Goal: Contribute content: Contribute content

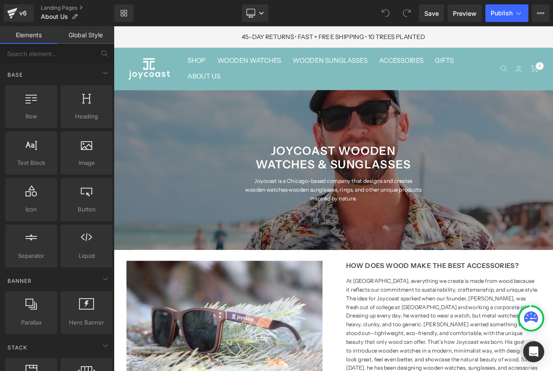
click at [422, 178] on h1 "JOYCOAST WOODEN WATCHES & SUNGLASSES" at bounding box center [379, 185] width 215 height 32
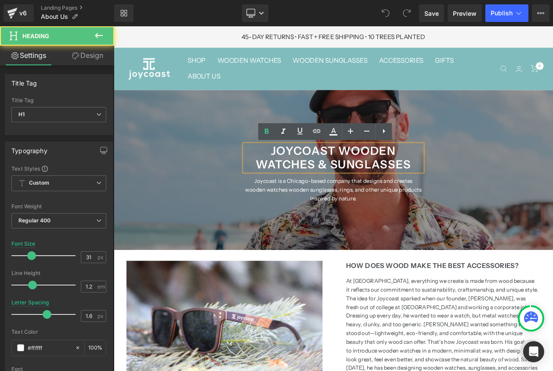
click at [429, 178] on h1 "JOYCOAST WOODEN WATCHES & SUNGLASSES" at bounding box center [379, 185] width 215 height 32
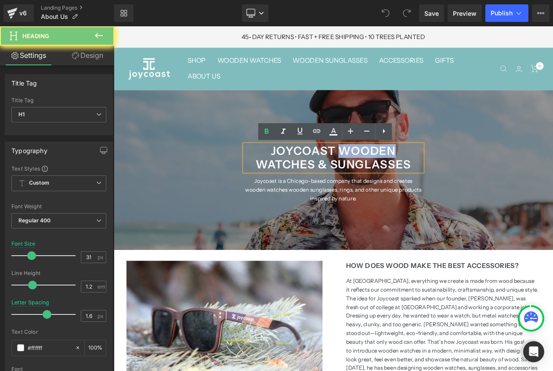
click at [429, 178] on h1 "JOYCOAST WOODEN WATCHES & SUNGLASSES" at bounding box center [379, 185] width 215 height 32
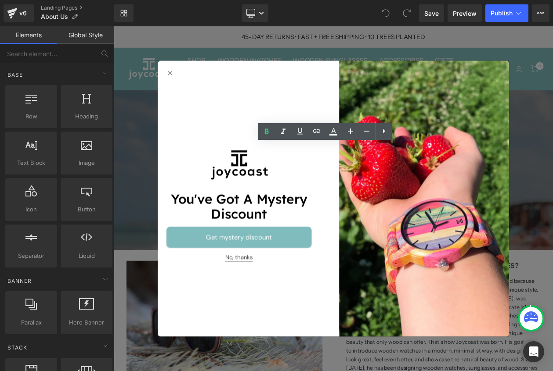
click at [274, 304] on button "No, thanks" at bounding box center [265, 307] width 33 height 10
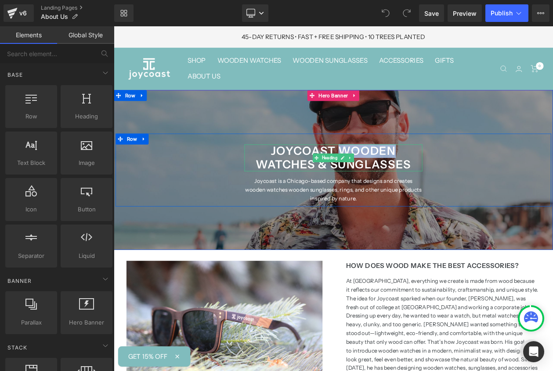
click at [432, 178] on h1 "JOYCOAST WOODEN WATCHES & SUNGLASSES" at bounding box center [379, 185] width 215 height 32
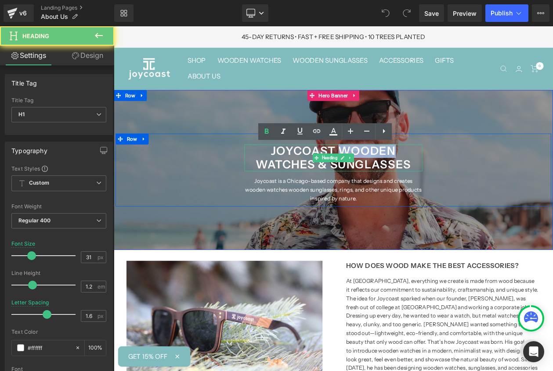
click at [432, 178] on h1 "JOYCOAST WOODEN WATCHES & SUNGLASSES" at bounding box center [379, 185] width 215 height 32
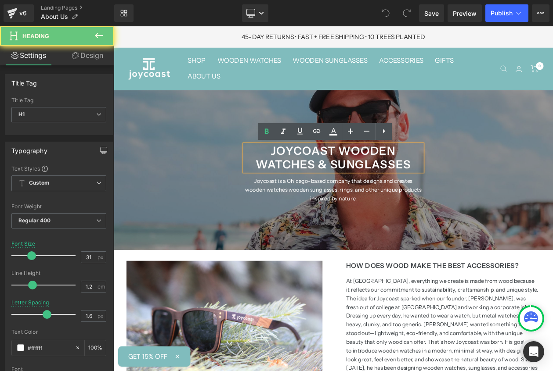
click at [437, 183] on h1 "JOYCOAST WOODEN WATCHES & SUNGLASSES" at bounding box center [379, 185] width 215 height 32
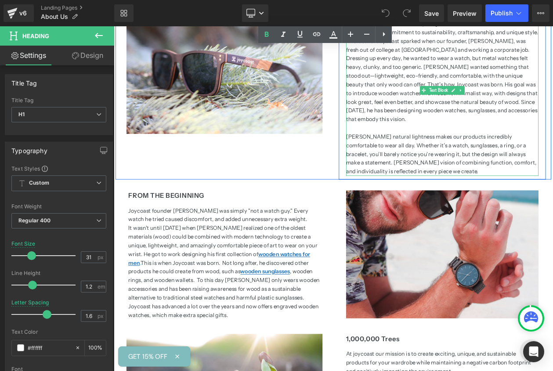
scroll to position [315, 0]
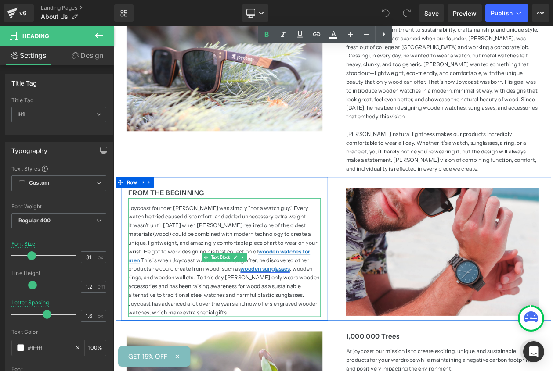
click at [267, 316] on u "wooden sunglasses" at bounding box center [297, 320] width 60 height 8
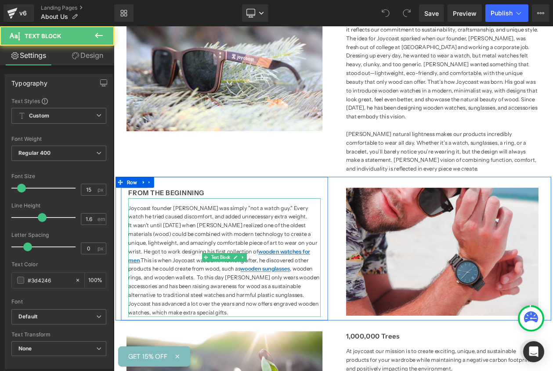
click at [170, 314] on p "It wasn't until [DATE] when [PERSON_NAME] realized one of the oldest materials …" at bounding box center [247, 320] width 233 height 116
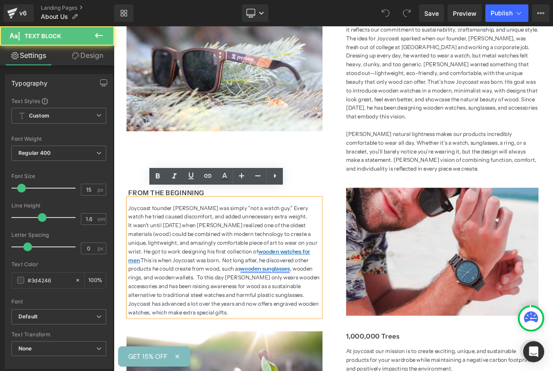
click at [267, 316] on u "wooden sunglasses" at bounding box center [297, 320] width 60 height 8
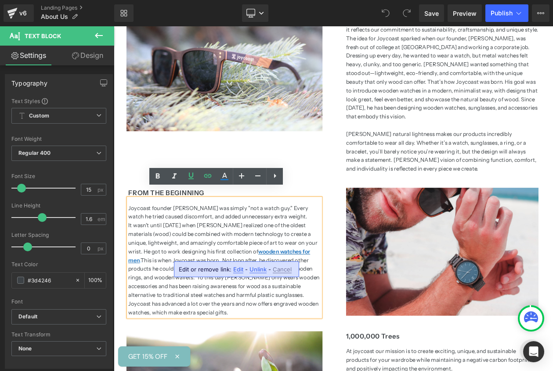
click at [236, 272] on span "Edit" at bounding box center [238, 269] width 10 height 7
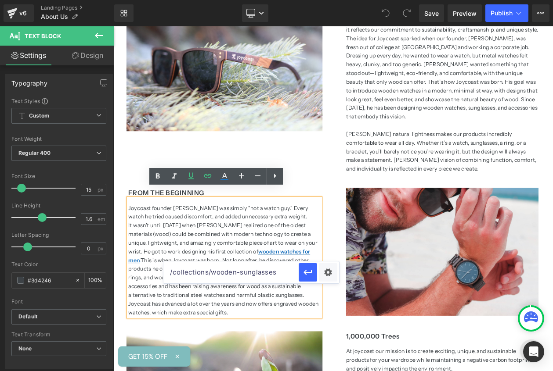
click at [247, 269] on input "/collections/wooden-sunglasses" at bounding box center [230, 273] width 135 height 22
click at [305, 299] on p "It wasn't until [DATE] when [PERSON_NAME] realized one of the oldest materials …" at bounding box center [247, 320] width 233 height 116
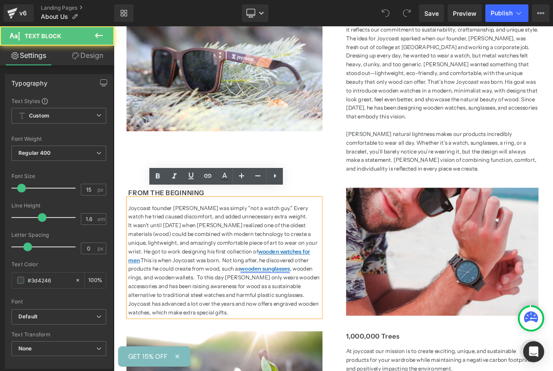
click at [267, 316] on u "wooden sunglasses" at bounding box center [297, 320] width 60 height 8
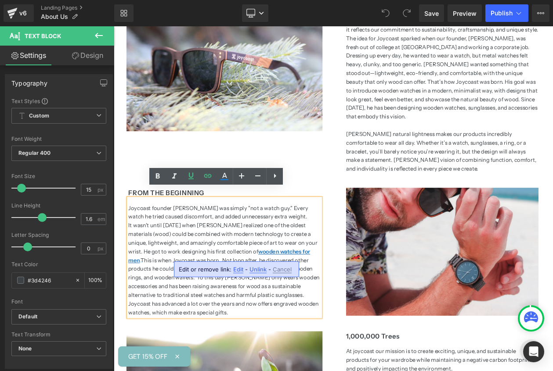
click at [256, 270] on span "Unlink" at bounding box center [257, 269] width 17 height 7
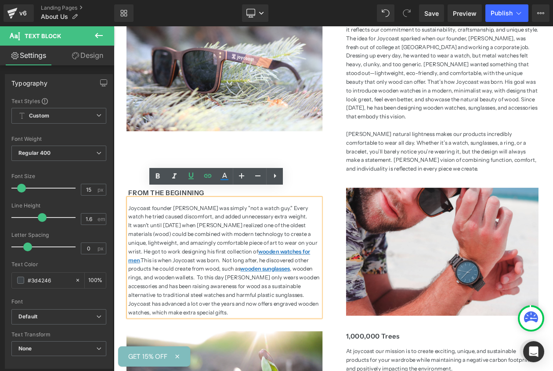
click at [267, 316] on u "wooden sunglasses" at bounding box center [297, 320] width 60 height 8
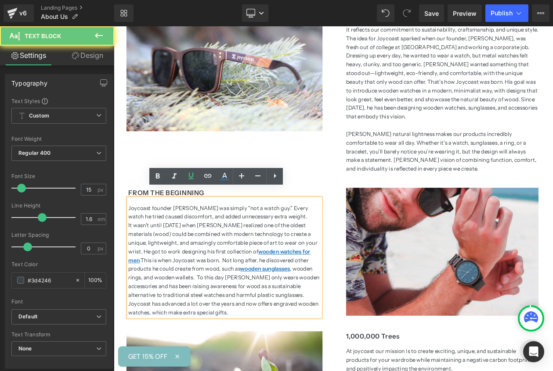
click at [264, 315] on p "It wasn't until [DATE] when [PERSON_NAME] realized one of the oldest materials …" at bounding box center [247, 320] width 233 height 116
click at [319, 318] on p "It wasn't until [DATE] when [PERSON_NAME] realized one of the oldest materials …" at bounding box center [247, 320] width 233 height 116
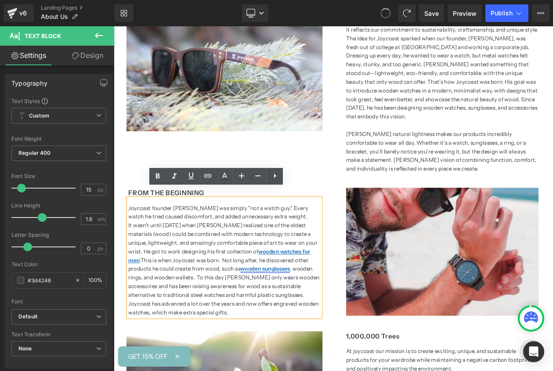
click at [267, 316] on u "wooden sunglasses" at bounding box center [297, 320] width 60 height 8
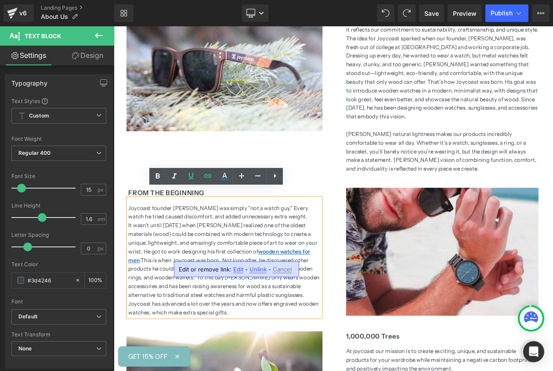
click at [241, 270] on span "Edit" at bounding box center [238, 269] width 10 height 7
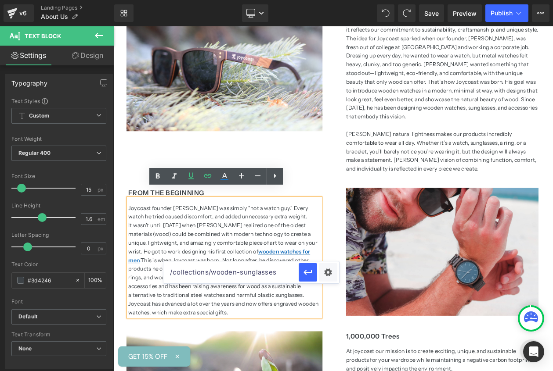
click at [276, 271] on input "/collections/wooden-sunglasses" at bounding box center [230, 273] width 135 height 22
click at [213, 272] on input "/collections/wooden-sunglasses" at bounding box center [230, 273] width 135 height 22
type input "/collections/all-wooden-sunglasses"
click at [312, 270] on icon "button" at bounding box center [308, 272] width 11 height 11
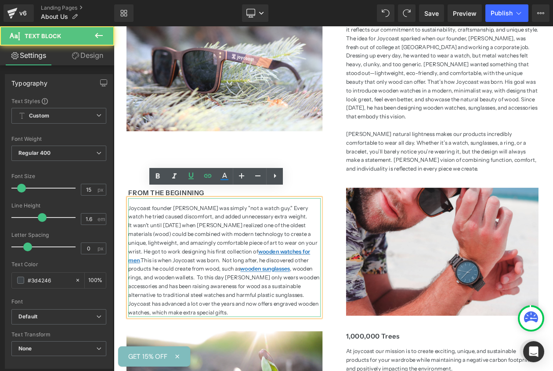
click at [294, 314] on p "It wasn't until [DATE] when [PERSON_NAME] realized one of the oldest materials …" at bounding box center [247, 320] width 233 height 116
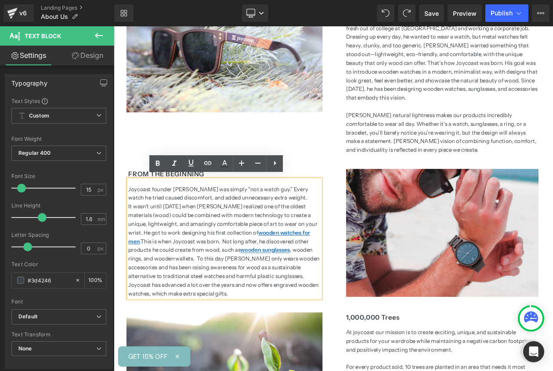
scroll to position [339, 0]
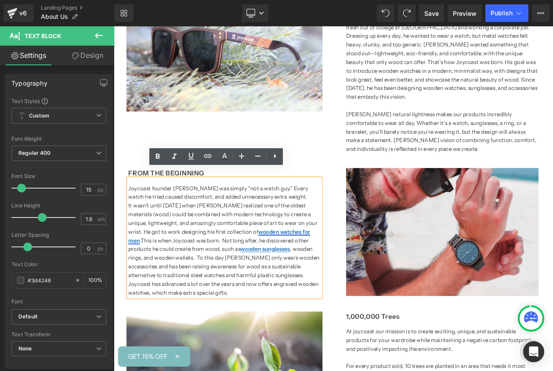
click at [278, 271] on u "wooden watches for men" at bounding box center [241, 280] width 220 height 19
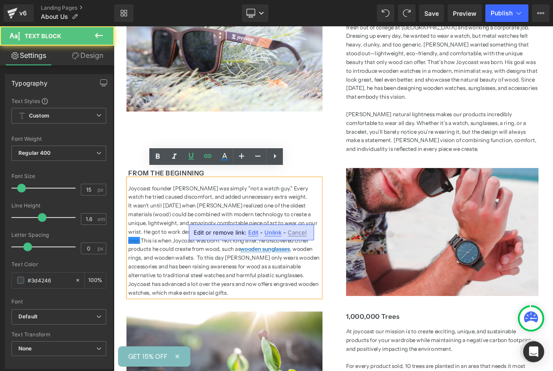
click at [250, 231] on span "Edit" at bounding box center [253, 232] width 10 height 7
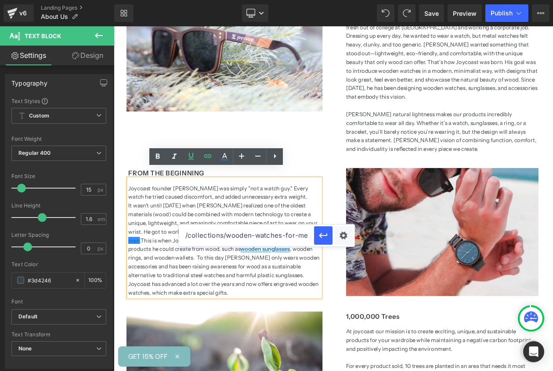
click at [254, 236] on input "/collections/wooden-watches-for-men" at bounding box center [246, 236] width 135 height 22
drag, startPoint x: 254, startPoint y: 236, endPoint x: 311, endPoint y: 235, distance: 57.5
click at [311, 236] on input "/collections/wooden-watches-for-men" at bounding box center [246, 236] width 135 height 22
click at [293, 235] on input "/collections/wooden-watches-for-men" at bounding box center [246, 236] width 135 height 22
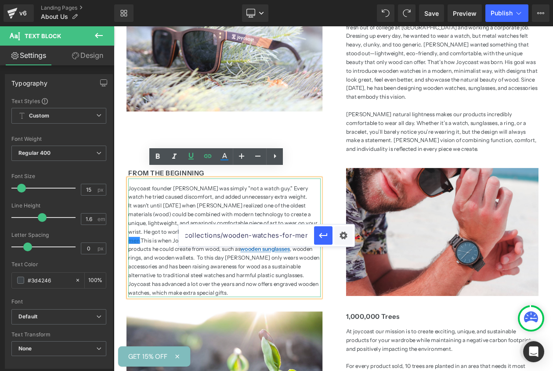
scroll to position [0, 0]
click at [354, 238] on p "It wasn't until [DATE] when [PERSON_NAME] realized one of the oldest materials …" at bounding box center [247, 296] width 233 height 116
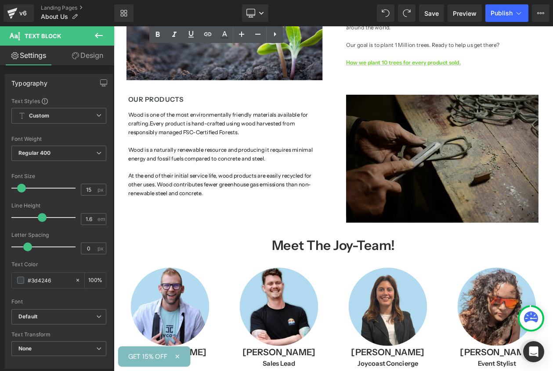
scroll to position [760, 0]
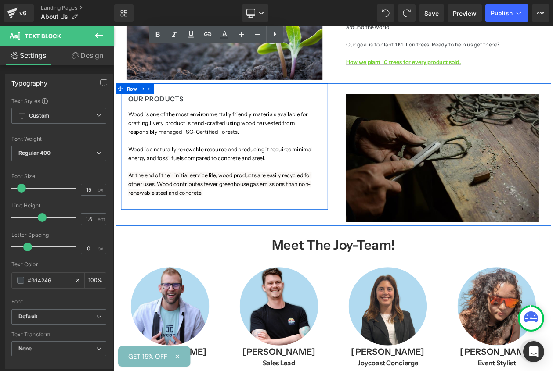
click at [337, 203] on span "At the end of their initial service life, wood products are easily recycled for…" at bounding box center [242, 217] width 222 height 29
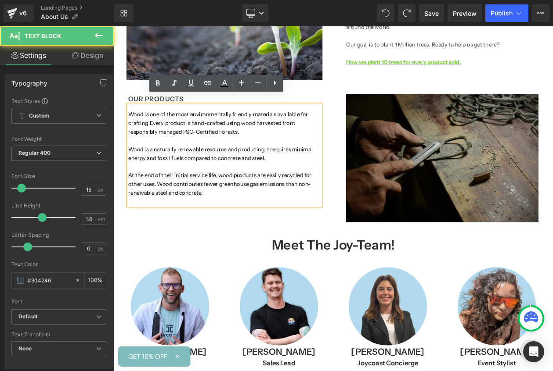
click at [374, 99] on div "OUR PRODUCTS Heading Wood is one of the most environmentally friendly materials…" at bounding box center [247, 172] width 263 height 153
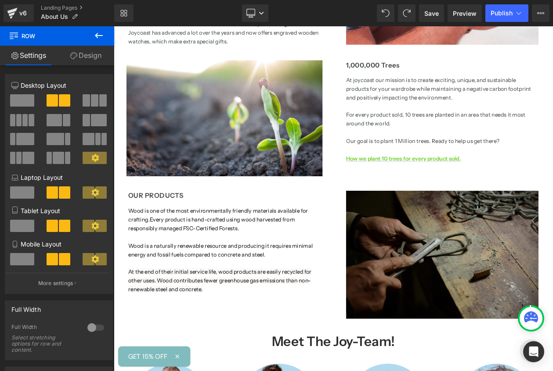
scroll to position [602, 0]
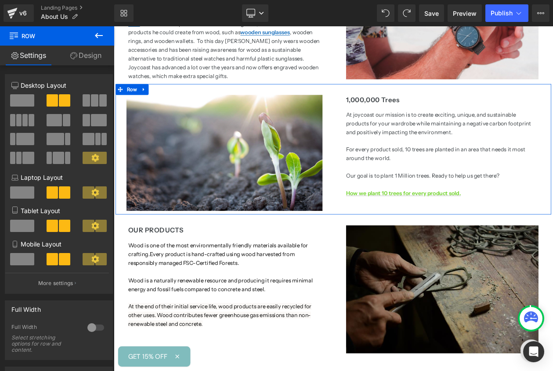
click at [376, 107] on div "Image Row" at bounding box center [247, 175] width 263 height 159
click at [155, 96] on link at bounding box center [149, 102] width 11 height 13
click at [163, 100] on icon at bounding box center [162, 103] width 6 height 6
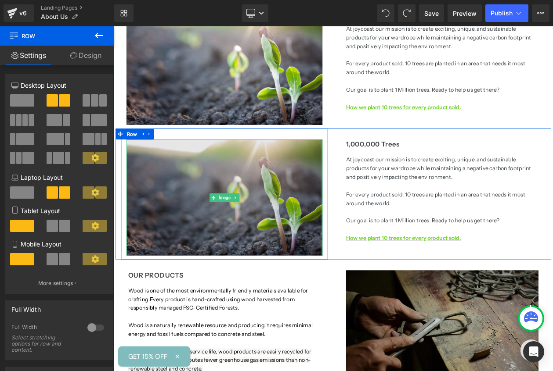
scroll to position [730, 0]
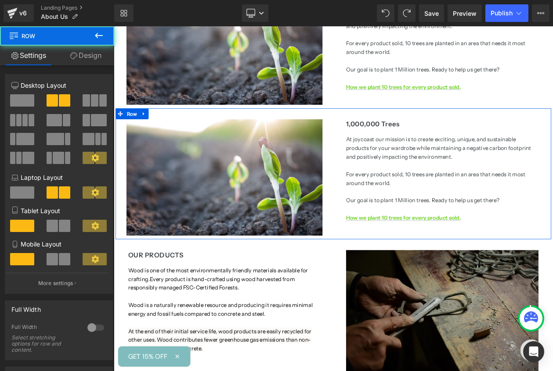
click at [383, 135] on div "1,000,000 Trees Heading At joycoast our mission is to create exciting, unique, …" at bounding box center [510, 197] width 263 height 142
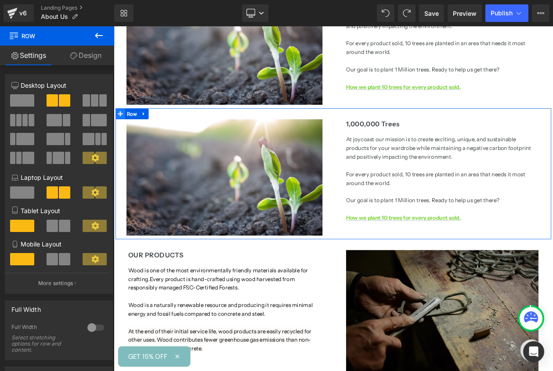
click at [119, 129] on icon at bounding box center [122, 132] width 6 height 6
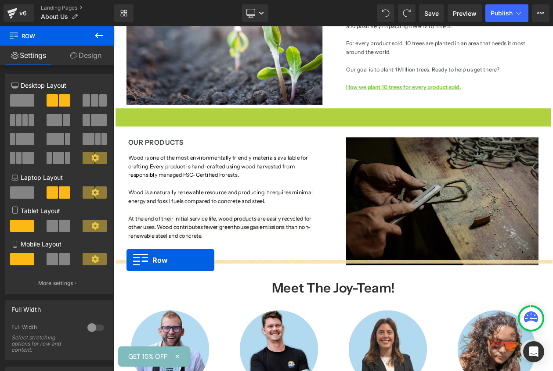
drag, startPoint x: 121, startPoint y: 120, endPoint x: 129, endPoint y: 310, distance: 189.9
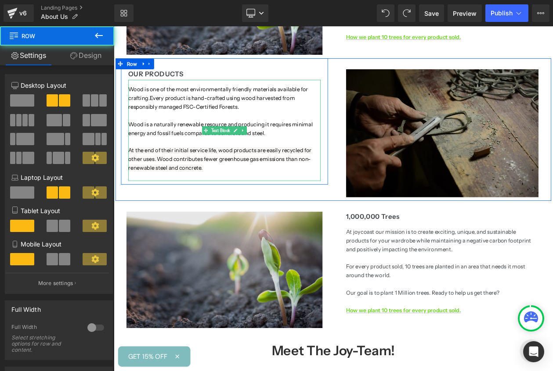
scroll to position [802, 0]
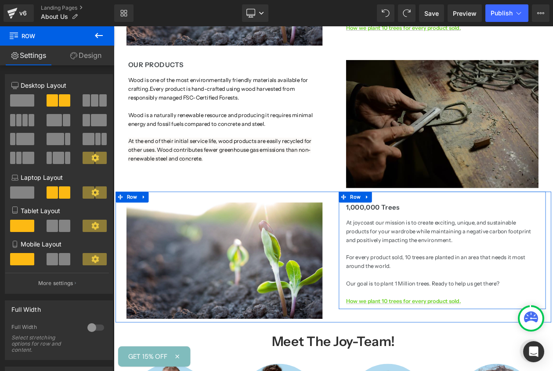
click at [443, 252] on div "At joycoast our mission is to create exciting, unique, and sustainable products…" at bounding box center [511, 308] width 233 height 112
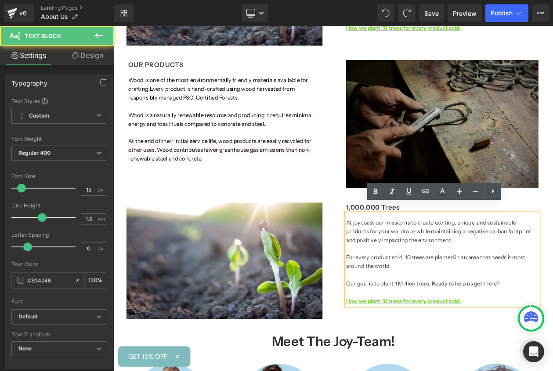
click at [447, 252] on div "At joycoast our mission is to create exciting, unique, and sustainable products…" at bounding box center [511, 308] width 233 height 112
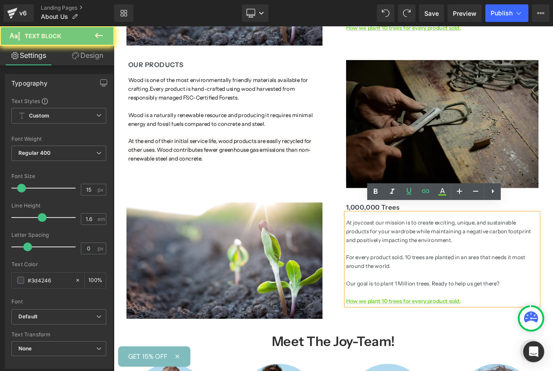
click at [476, 259] on p "At joycoast our mission is to create exciting, unique, and sustainable products…" at bounding box center [511, 275] width 233 height 32
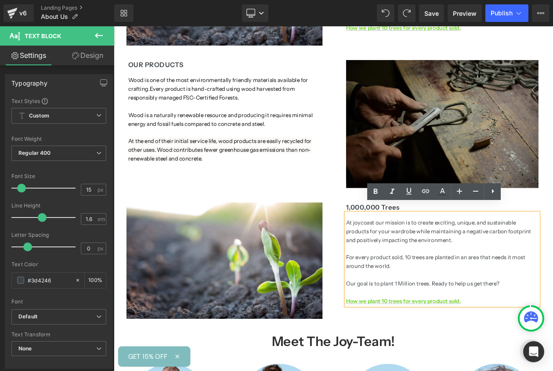
click at [405, 241] on b "1,000,000 Trees" at bounding box center [427, 246] width 65 height 10
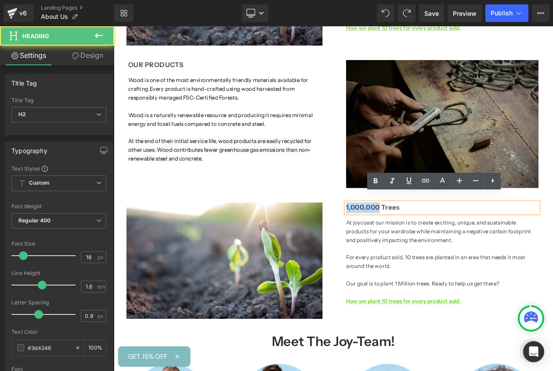
click at [405, 241] on b "1,000,000 Trees" at bounding box center [427, 246] width 65 height 10
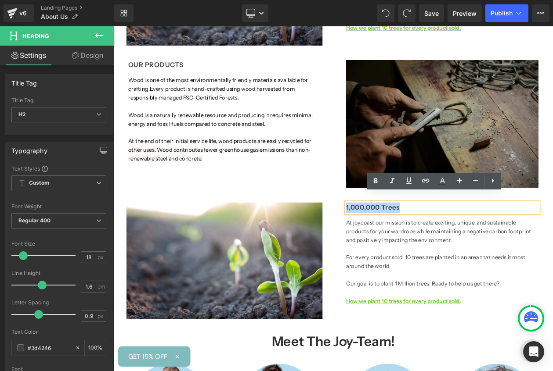
paste div
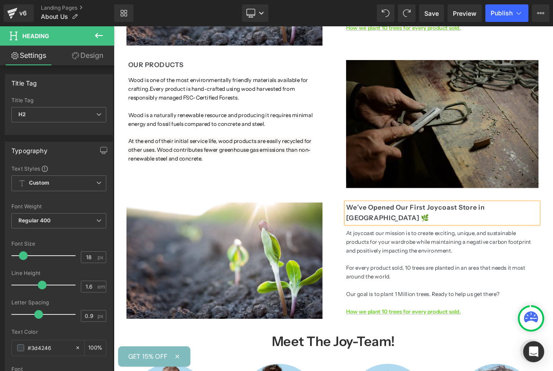
click at [467, 240] on h2 "We’ve Opened Our First Joycoast Store in [GEOGRAPHIC_DATA] 🌿" at bounding box center [511, 252] width 233 height 25
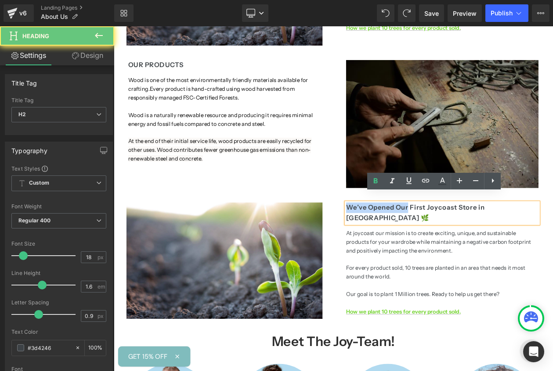
drag, startPoint x: 467, startPoint y: 236, endPoint x: 395, endPoint y: 235, distance: 72.0
click at [395, 240] on h2 "We’ve Opened Our First Joycoast Store in [GEOGRAPHIC_DATA] 🌿" at bounding box center [511, 252] width 233 height 25
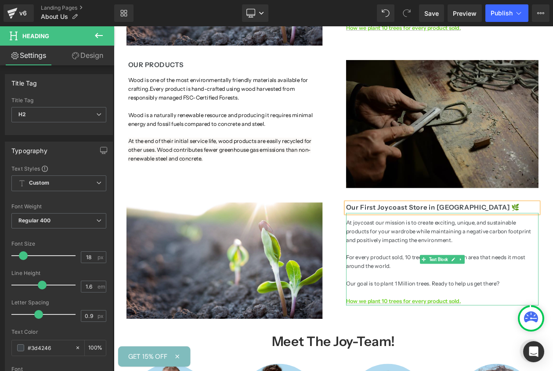
click at [508, 291] on p at bounding box center [511, 296] width 233 height 11
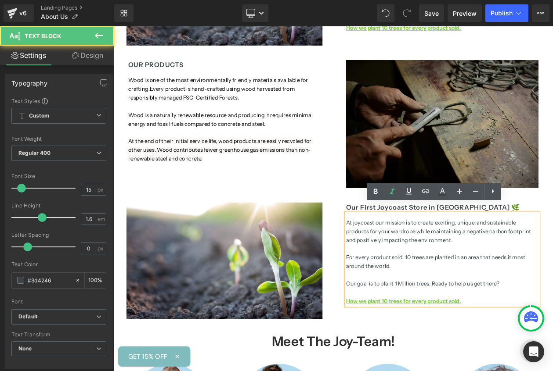
click at [552, 240] on h2 "Our First Joycoast Store in [GEOGRAPHIC_DATA] 🌿" at bounding box center [511, 246] width 233 height 13
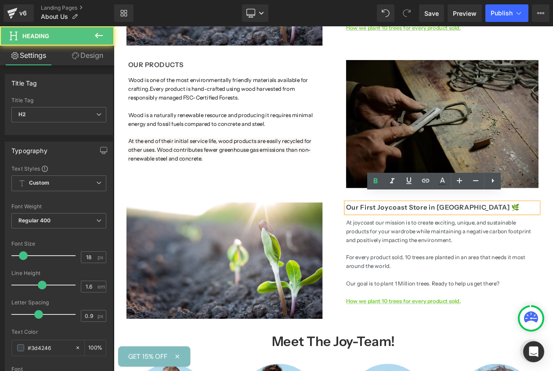
click at [525, 240] on h2 "Our First Joycoast Store in [GEOGRAPHIC_DATA] 🌿" at bounding box center [511, 246] width 233 height 13
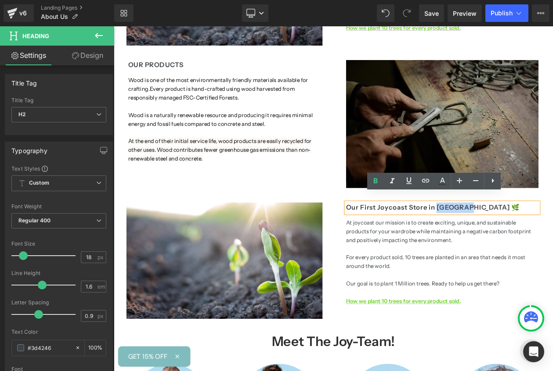
drag, startPoint x: 525, startPoint y: 238, endPoint x: 540, endPoint y: 238, distance: 14.9
click at [540, 240] on h2 "Our First Joycoast Store in [GEOGRAPHIC_DATA] 🌿" at bounding box center [511, 246] width 233 height 13
click at [552, 240] on h2 "Our First Joycoast Store in [GEOGRAPHIC_DATA] 🌿" at bounding box center [511, 246] width 233 height 13
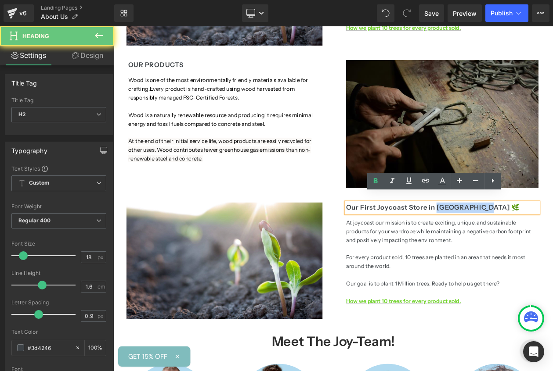
drag, startPoint x: 559, startPoint y: 237, endPoint x: 524, endPoint y: 238, distance: 35.2
click at [524, 240] on h2 "Our First Joycoast Store in [GEOGRAPHIC_DATA] 🌿" at bounding box center [511, 246] width 233 height 13
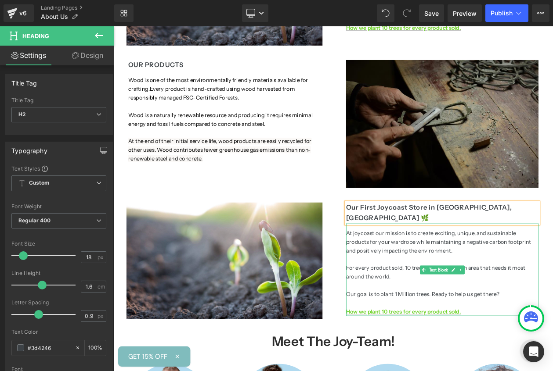
click at [552, 272] on p "At joycoast our mission is to create exciting, unique, and sustainable products…" at bounding box center [511, 288] width 233 height 32
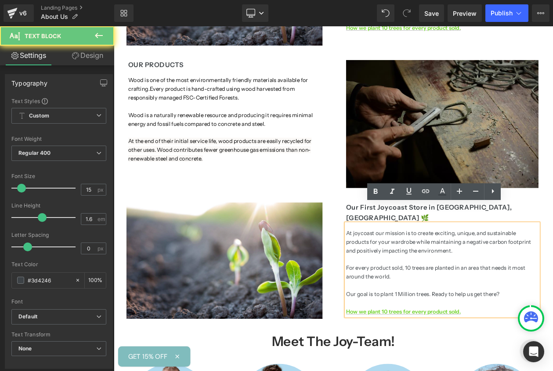
click at [527, 272] on p "At joycoast our mission is to create exciting, unique, and sustainable products…" at bounding box center [511, 288] width 233 height 32
click at [552, 367] on p "How we plant 10 trees for every product sold." at bounding box center [511, 372] width 233 height 11
click at [500, 367] on p "How we plant 10 trees for every product sold." at bounding box center [511, 372] width 233 height 11
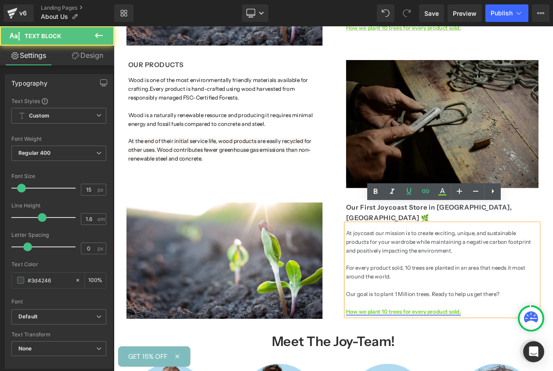
click at [500, 368] on link "How we plant 10 trees for every product sold." at bounding box center [464, 372] width 139 height 8
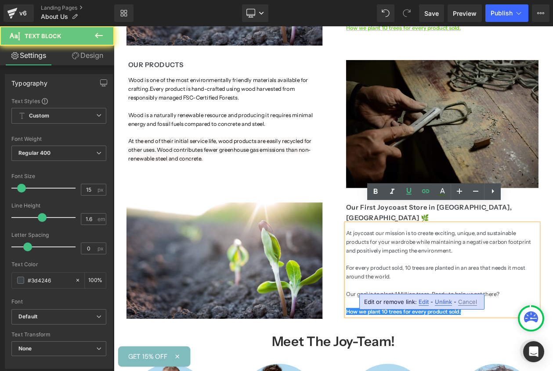
click at [552, 356] on p at bounding box center [511, 361] width 233 height 11
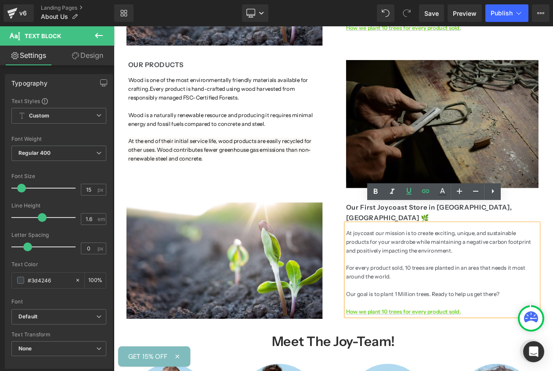
click at [551, 367] on p "How we plant 10 trees for every product sold." at bounding box center [511, 372] width 233 height 11
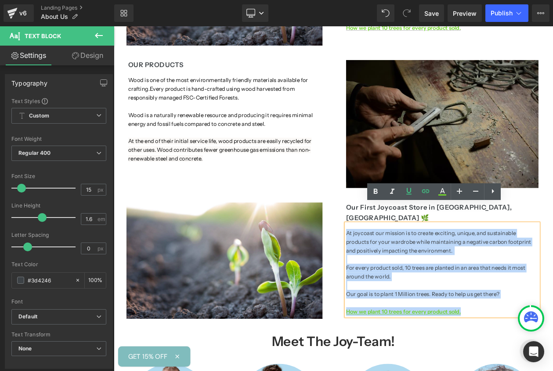
drag, startPoint x: 559, startPoint y: 348, endPoint x: 396, endPoint y: 252, distance: 188.8
click at [396, 265] on div "At joycoast our mission is to create exciting, unique, and sustainable products…" at bounding box center [511, 321] width 233 height 112
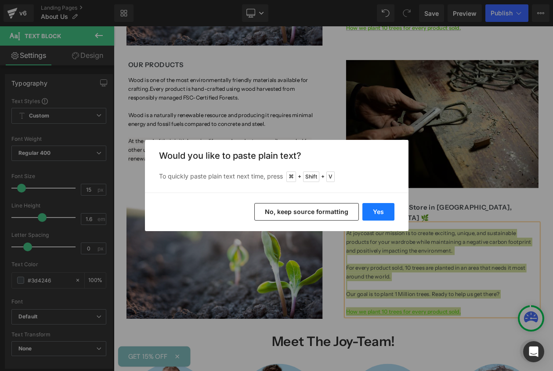
click at [369, 213] on button "Yes" at bounding box center [378, 212] width 32 height 18
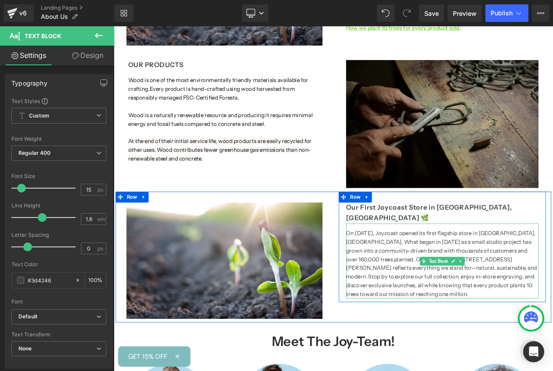
click at [442, 272] on p "On [DATE], Joycoast opened its first flagship store in [GEOGRAPHIC_DATA], [GEOG…" at bounding box center [511, 314] width 233 height 84
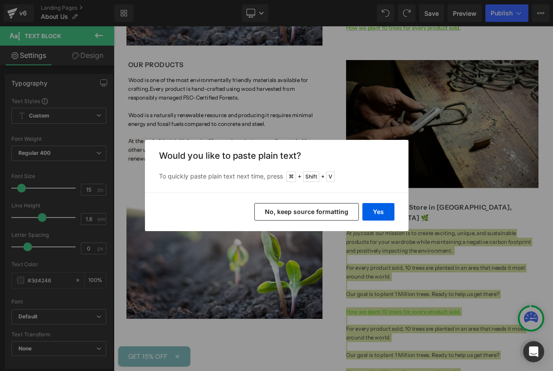
click at [339, 216] on button "No, keep source formatting" at bounding box center [306, 212] width 105 height 18
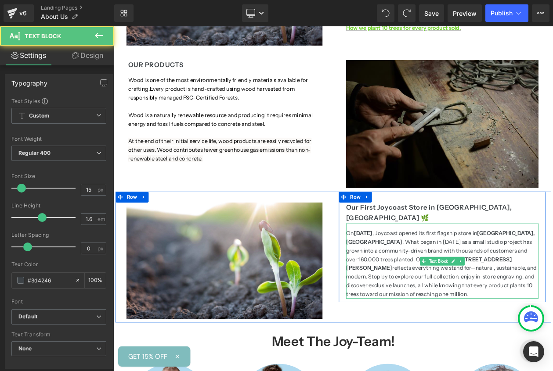
click at [491, 272] on p "On [DATE] , Joycoast opened its first flagship store in [GEOGRAPHIC_DATA], [GEO…" at bounding box center [511, 314] width 233 height 84
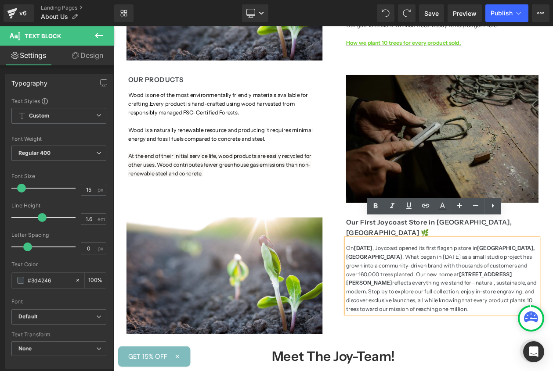
scroll to position [785, 0]
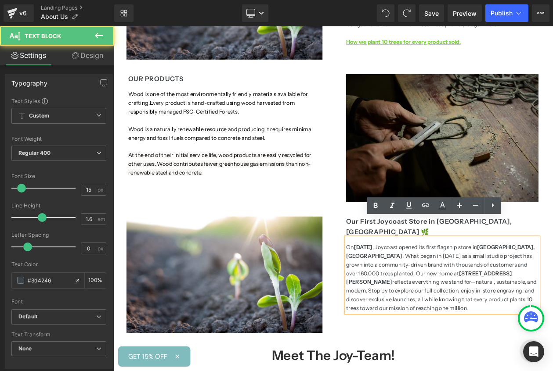
click at [541, 297] on p "On [DATE] , Joycoast opened its first flagship store in [GEOGRAPHIC_DATA], [GEO…" at bounding box center [511, 331] width 233 height 84
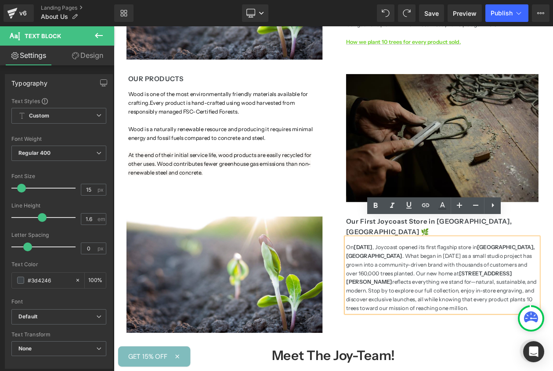
click at [427, 289] on p "On [DATE] , Joycoast opened its first flagship store in [GEOGRAPHIC_DATA], [GEO…" at bounding box center [511, 331] width 233 height 84
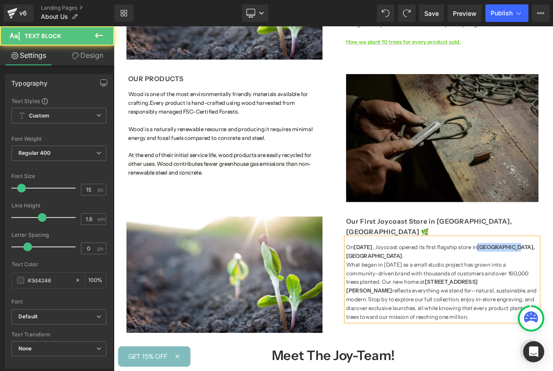
drag, startPoint x: 614, startPoint y: 274, endPoint x: 572, endPoint y: 273, distance: 42.2
click at [552, 289] on p "On [DATE] , Joycoast opened its first flagship store in [GEOGRAPHIC_DATA], [GEO…" at bounding box center [511, 299] width 233 height 21
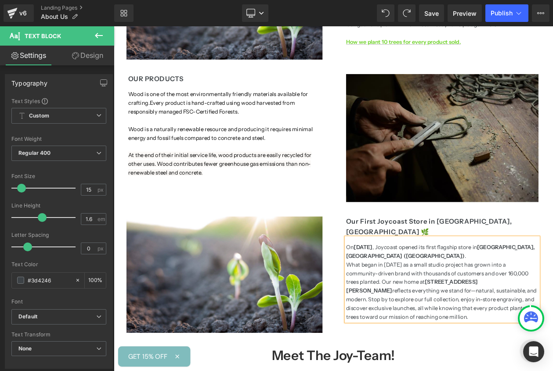
click at [517, 289] on p "On [DATE] , Joycoast opened its first flagship store in [GEOGRAPHIC_DATA], [GEO…" at bounding box center [511, 299] width 233 height 21
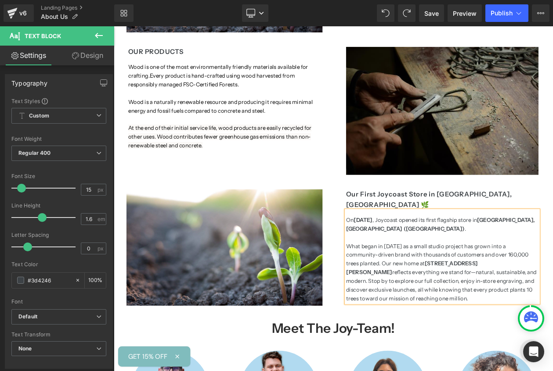
scroll to position [818, 0]
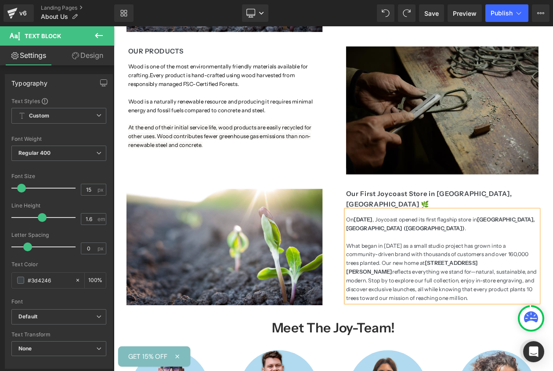
click at [552, 287] on p "What began in [DATE] as a small studio project has grown into a community-drive…" at bounding box center [511, 324] width 233 height 74
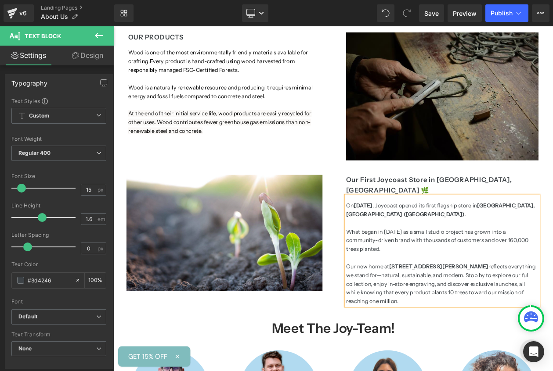
scroll to position [837, 0]
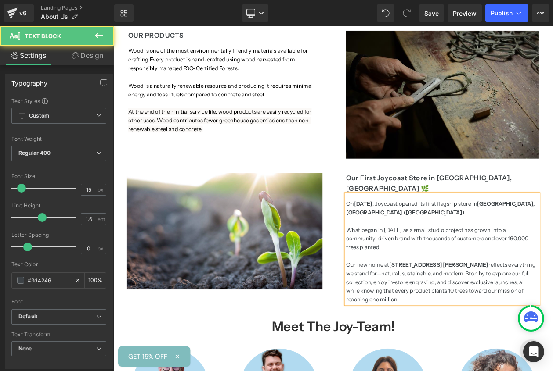
click at [498, 324] on p "Our new home at [STREET_ADDRESS][PERSON_NAME] reflects everything we stand for—…" at bounding box center [511, 336] width 233 height 53
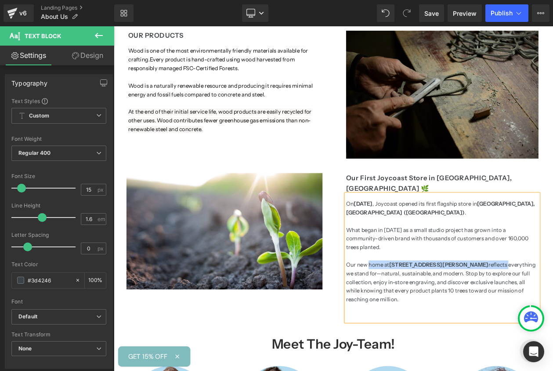
drag, startPoint x: 600, startPoint y: 281, endPoint x: 422, endPoint y: 279, distance: 177.4
click at [422, 310] on p "Our new home at [STREET_ADDRESS][PERSON_NAME] reflects everything we stand for—…" at bounding box center [511, 336] width 233 height 53
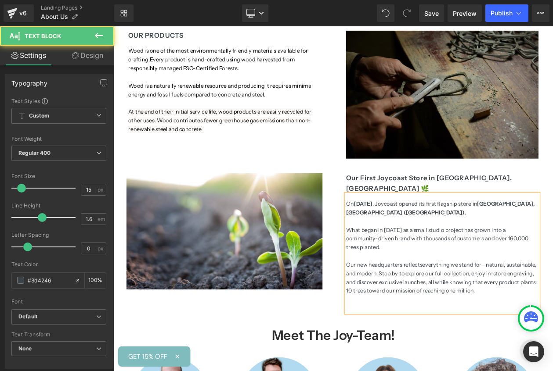
click at [548, 314] on p "Our new headquarters reflects everything we stand for—natural, sustainable, and…" at bounding box center [511, 331] width 233 height 42
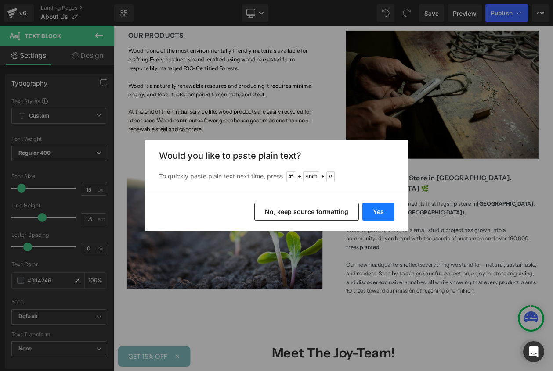
click at [371, 209] on button "Yes" at bounding box center [378, 212] width 32 height 18
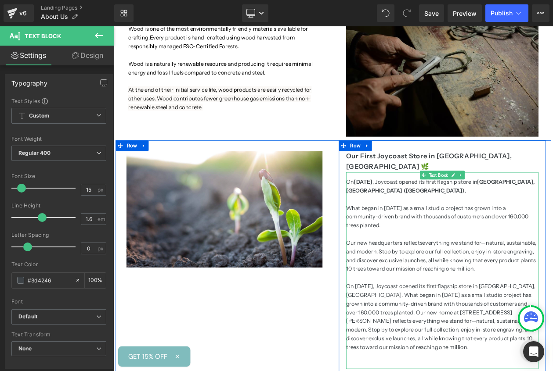
scroll to position [865, 0]
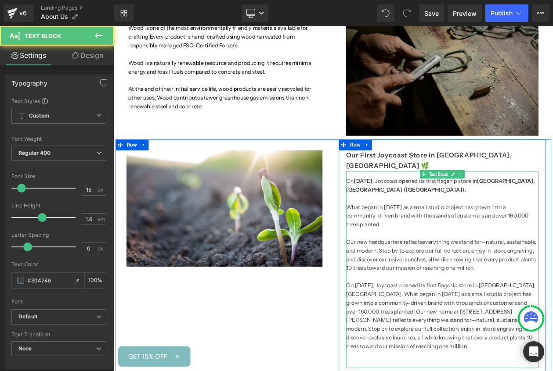
click at [455, 346] on p "On [DATE], Joycoast opened its first flagship store in [GEOGRAPHIC_DATA], [GEOG…" at bounding box center [511, 377] width 233 height 84
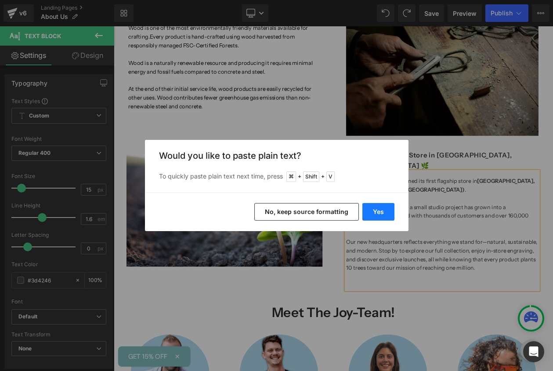
click at [371, 209] on button "Yes" at bounding box center [378, 212] width 32 height 18
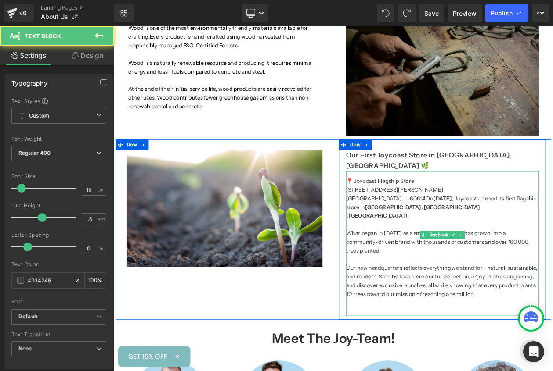
click at [527, 314] on p "Our new headquarters reflects everything we stand for—natural, sustainable, and…" at bounding box center [511, 335] width 233 height 42
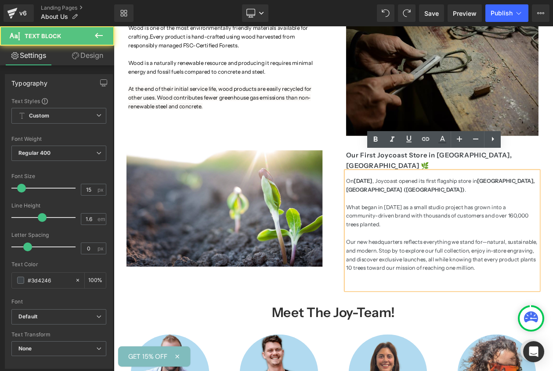
click at [552, 286] on p "Our new headquarters reflects everything we stand for—natural, sustainable, and…" at bounding box center [511, 303] width 233 height 42
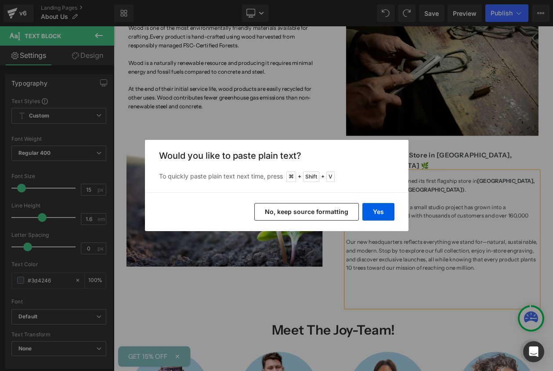
click at [387, 221] on div "Yes No, keep source formatting" at bounding box center [276, 212] width 263 height 39
click at [386, 220] on button "Yes" at bounding box center [378, 212] width 32 height 18
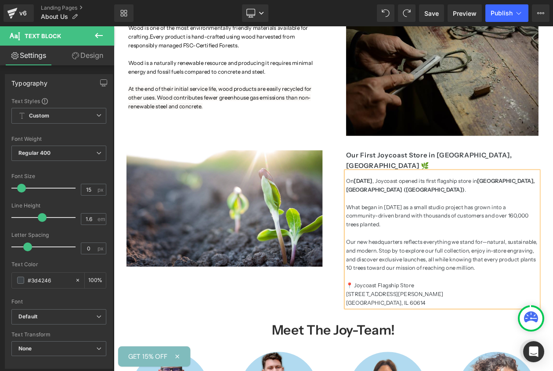
scroll to position [851, 0]
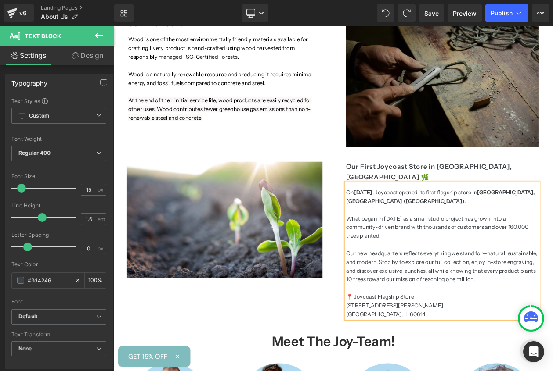
click at [491, 349] on p "📍 Joycoast Flagship Store" at bounding box center [511, 354] width 233 height 11
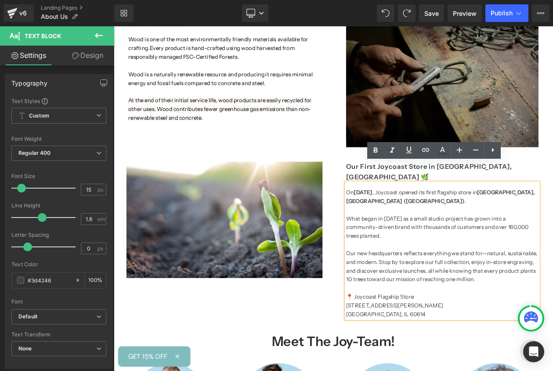
click at [480, 370] on p "[GEOGRAPHIC_DATA], IL 60614" at bounding box center [511, 375] width 233 height 11
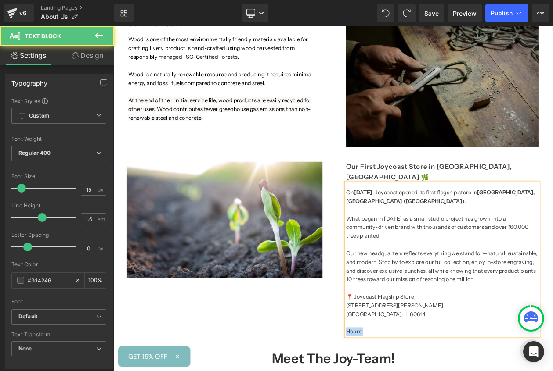
drag, startPoint x: 434, startPoint y: 362, endPoint x: 361, endPoint y: 362, distance: 73.3
click at [361, 362] on div "Our First Joycoast Store in [GEOGRAPHIC_DATA], [GEOGRAPHIC_DATA] 🌿 Heading On […" at bounding box center [379, 291] width 527 height 229
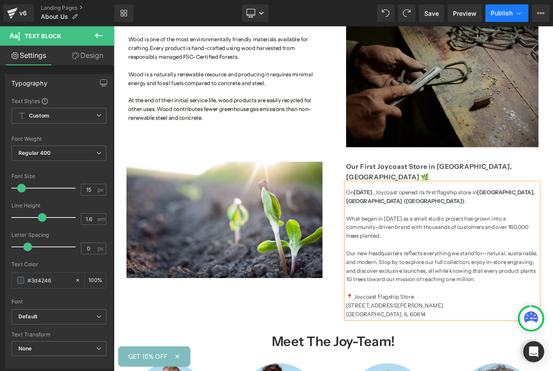
click at [495, 14] on span "Publish" at bounding box center [501, 13] width 22 height 7
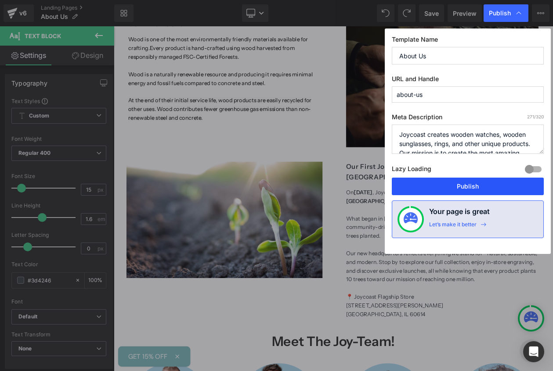
click at [451, 187] on button "Publish" at bounding box center [468, 187] width 152 height 18
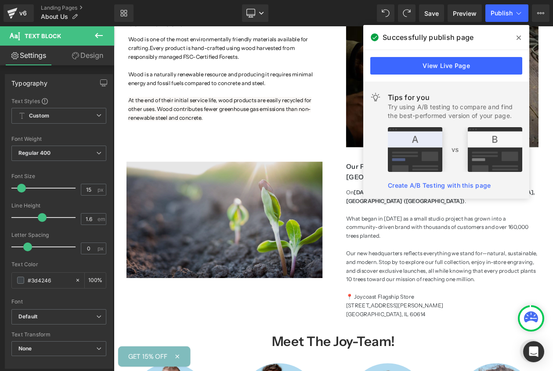
click at [276, 284] on img at bounding box center [247, 260] width 237 height 141
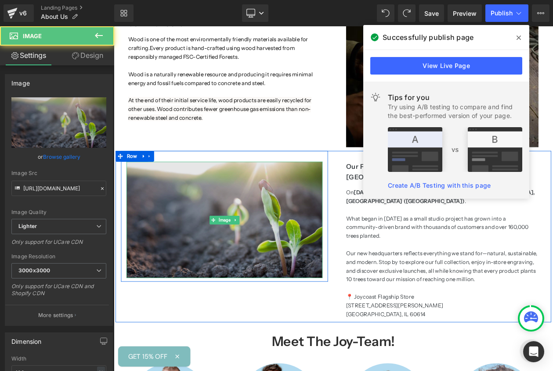
click at [273, 269] on img at bounding box center [247, 260] width 237 height 141
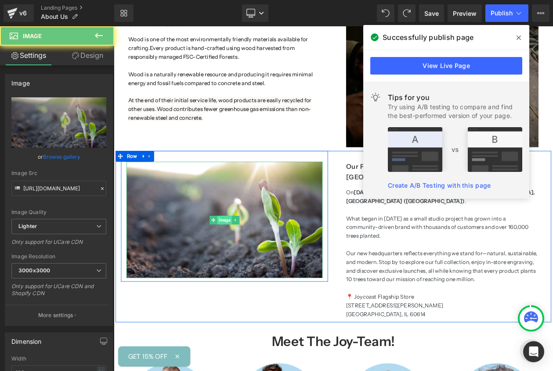
click at [248, 256] on span "Image" at bounding box center [248, 261] width 18 height 11
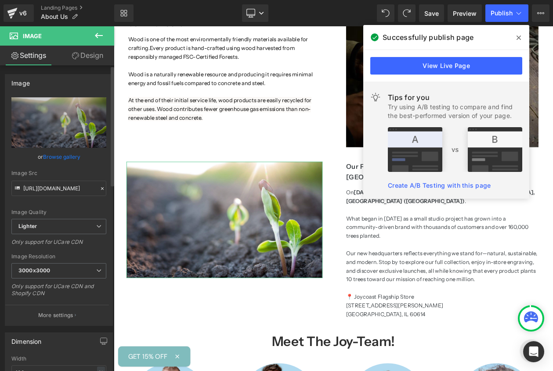
click at [71, 154] on link "Browse gallery" at bounding box center [61, 156] width 37 height 15
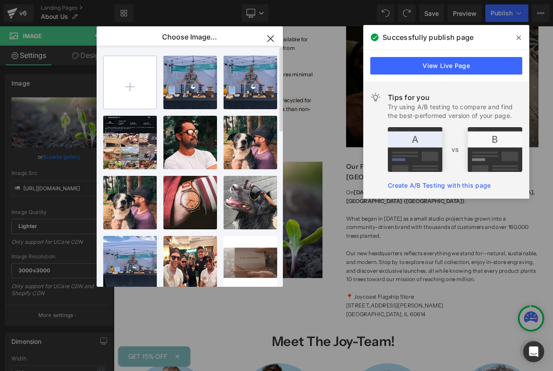
click at [108, 66] on input "file" at bounding box center [130, 82] width 53 height 53
type input "C:\fakepath\*Joycoast Store View.jpg"
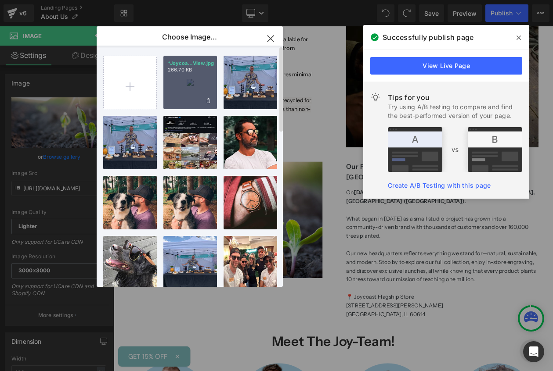
click at [181, 88] on div "*Joycoa...View.jpg 266.70 KB" at bounding box center [190, 83] width 54 height 54
type input "[URL][DOMAIN_NAME]"
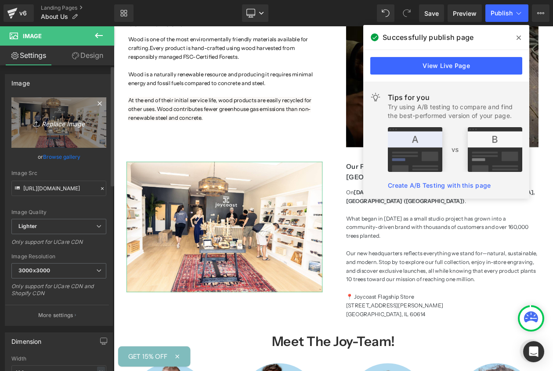
click at [40, 128] on icon "Replace Image" at bounding box center [59, 122] width 70 height 11
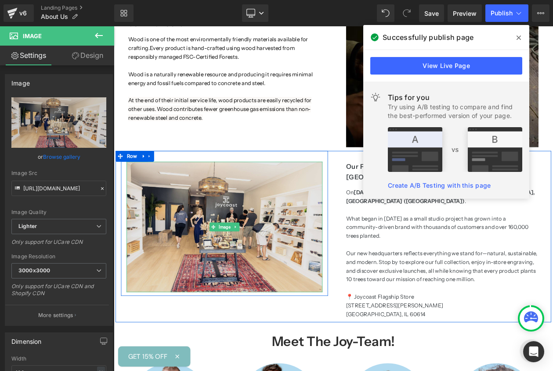
click at [247, 250] on img at bounding box center [247, 269] width 237 height 158
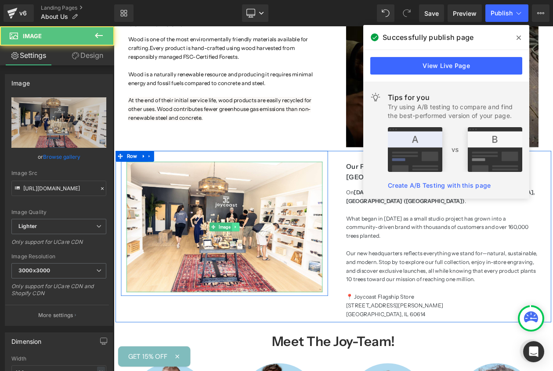
click at [259, 267] on icon at bounding box center [261, 269] width 5 height 5
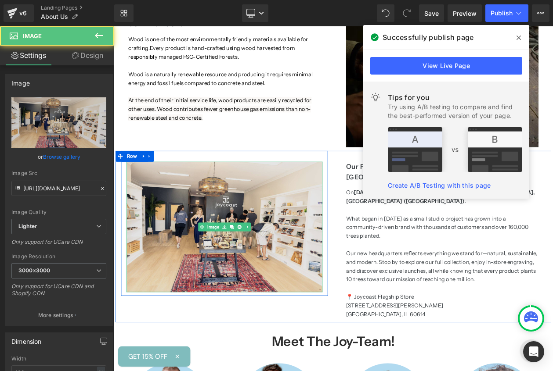
click at [272, 239] on img at bounding box center [247, 269] width 237 height 158
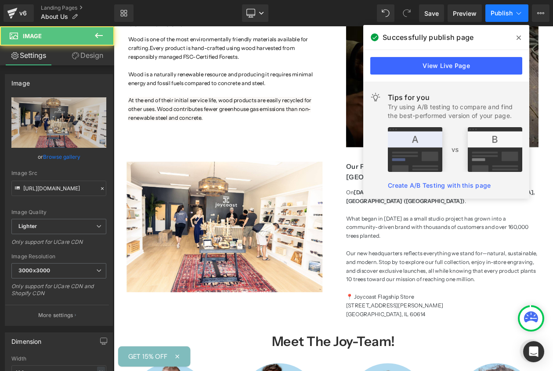
click at [499, 12] on span "Publish" at bounding box center [501, 13] width 22 height 7
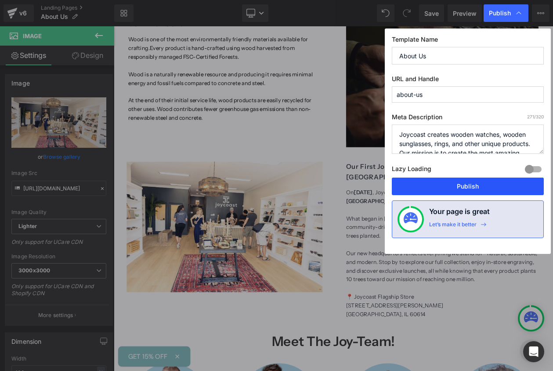
click at [456, 188] on button "Publish" at bounding box center [468, 187] width 152 height 18
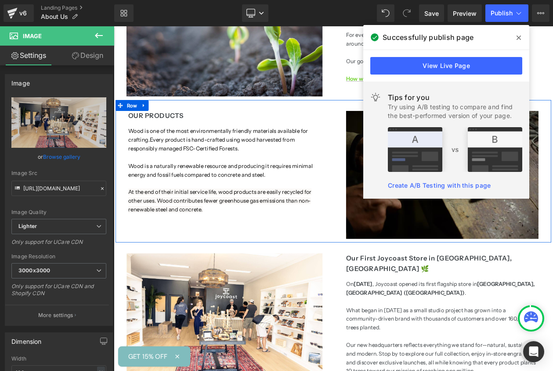
scroll to position [743, 0]
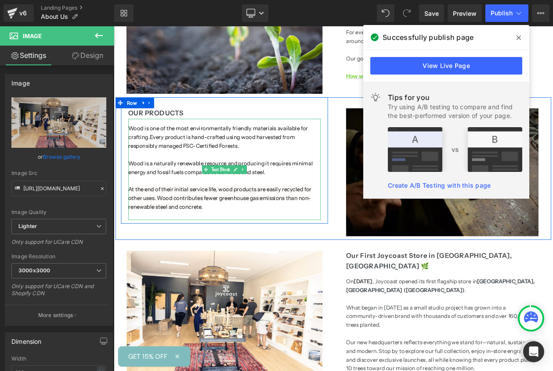
click at [321, 196] on div "Wood is a naturally renewable resource and producing it requires minimal energy…" at bounding box center [247, 197] width 233 height 21
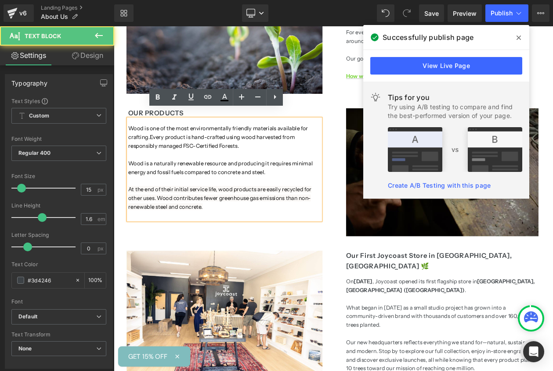
click at [299, 208] on div at bounding box center [247, 213] width 233 height 11
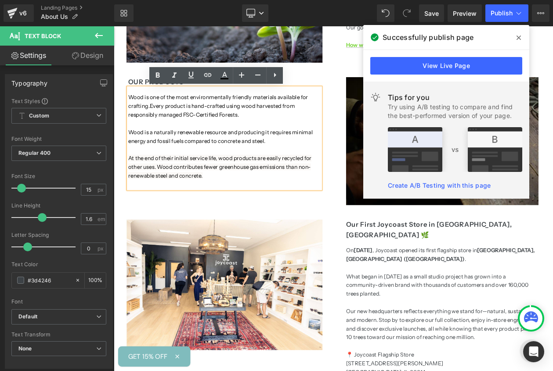
scroll to position [783, 0]
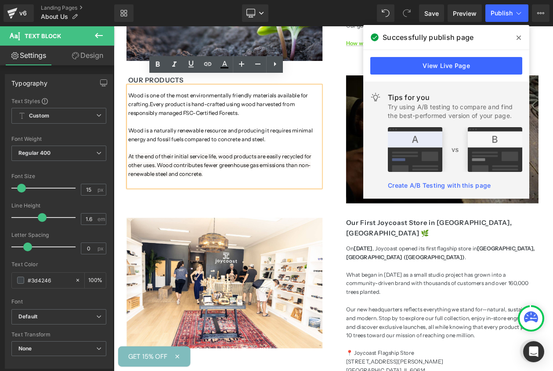
click at [388, 208] on div "Image" at bounding box center [511, 163] width 250 height 155
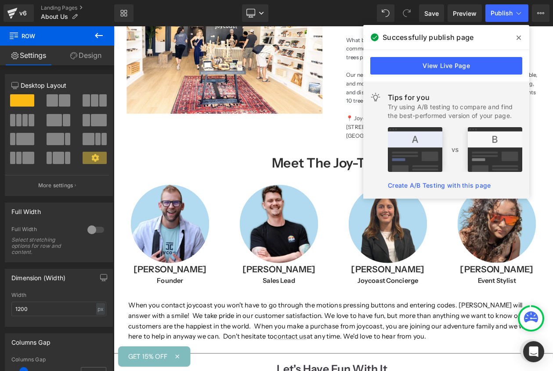
scroll to position [1108, 0]
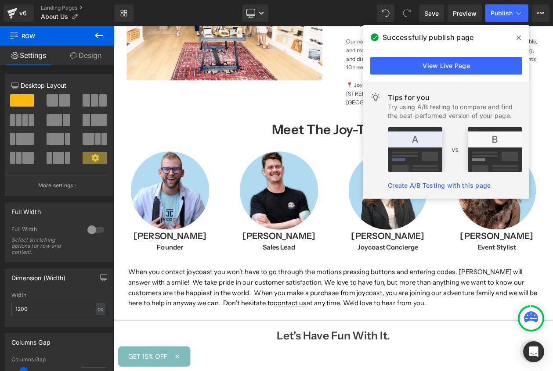
click at [405, 317] on p "When you contact joycoast you won't have to go through the motions pressing but…" at bounding box center [379, 342] width 496 height 50
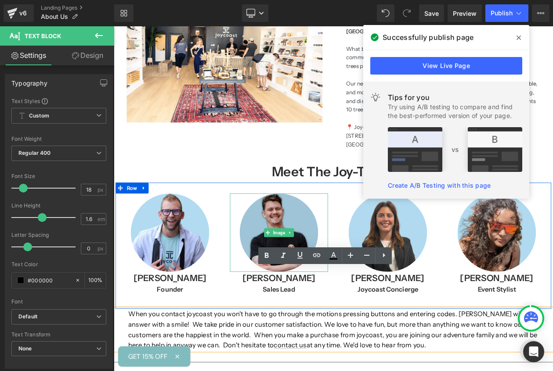
scroll to position [1052, 0]
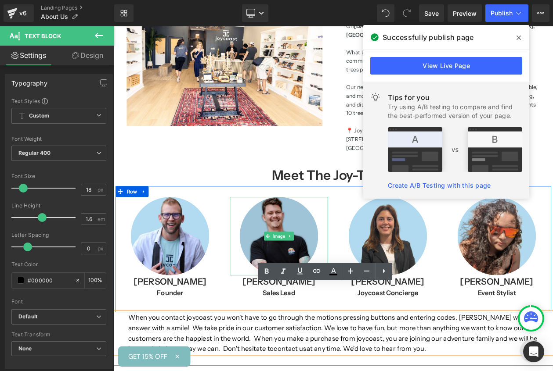
click at [340, 235] on img at bounding box center [313, 280] width 95 height 95
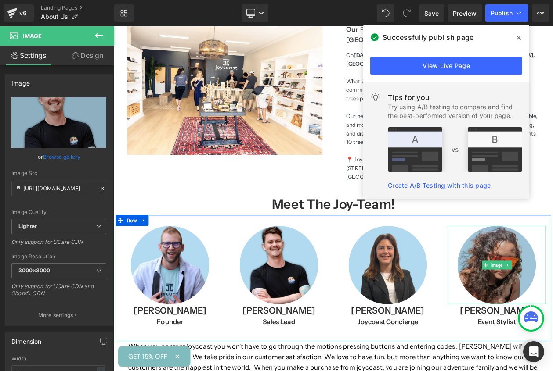
scroll to position [1018, 0]
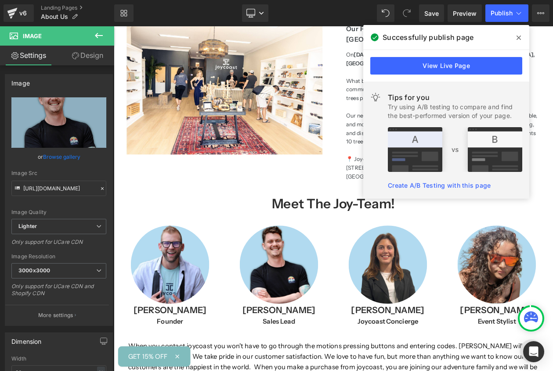
click at [515, 32] on span at bounding box center [519, 38] width 14 height 14
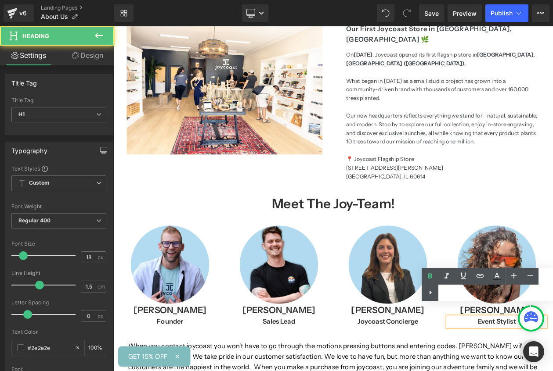
click at [499, 295] on div "Text Color Highlight Color #333333" at bounding box center [487, 284] width 131 height 33
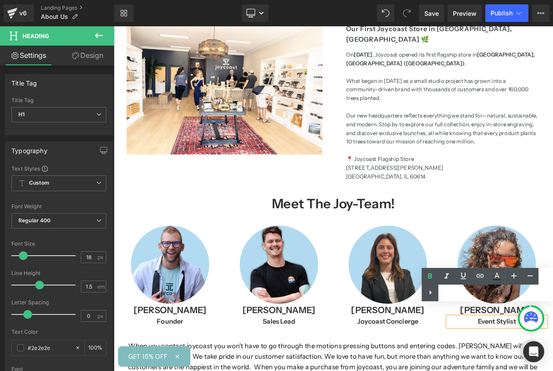
click at [499, 295] on div "Text Color Highlight Color #333333" at bounding box center [487, 284] width 131 height 33
click at [491, 296] on div "Text Color Highlight Color #333333" at bounding box center [487, 284] width 131 height 33
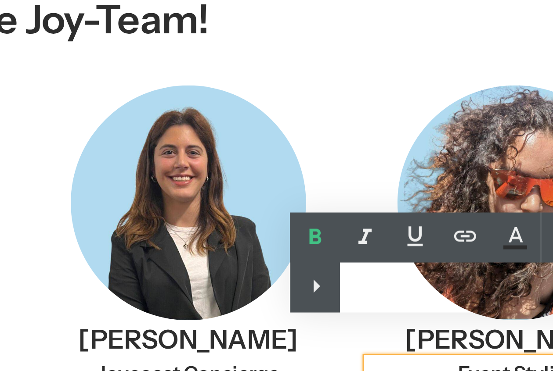
click at [487, 296] on div "Text Color Highlight Color #333333" at bounding box center [487, 284] width 131 height 33
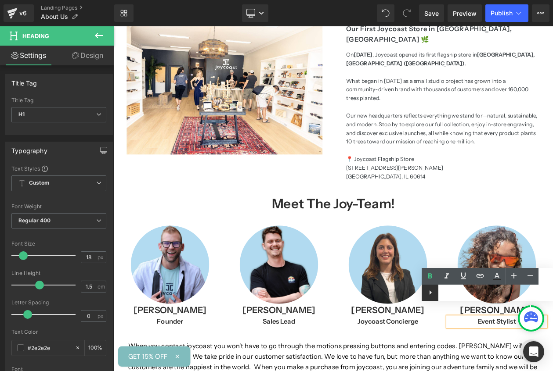
click at [430, 296] on icon at bounding box center [430, 293] width 11 height 11
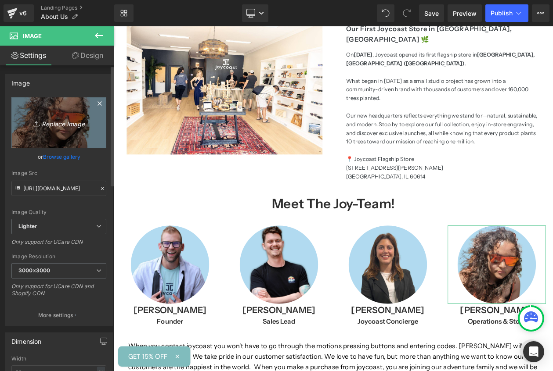
click at [64, 135] on link "Replace Image" at bounding box center [58, 122] width 95 height 50
type input "C:\fakepath\[PERSON_NAME] headshot-2.jpg"
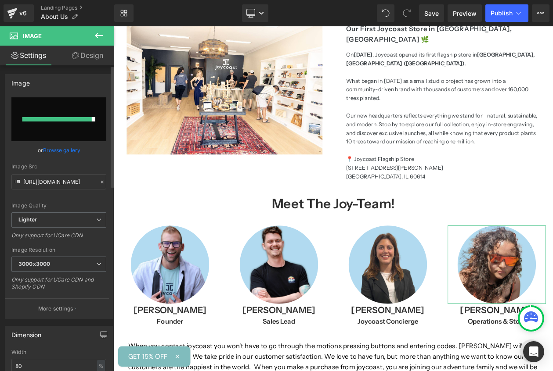
click at [48, 119] on div at bounding box center [56, 119] width 69 height 4
click at [57, 147] on link "Browse gallery" at bounding box center [61, 150] width 37 height 15
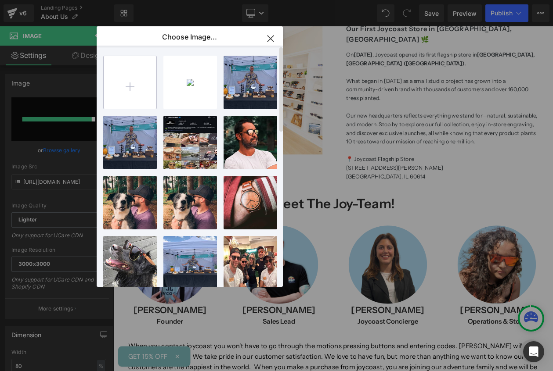
click at [130, 98] on input "file" at bounding box center [130, 82] width 53 height 53
type input "C:\fakepath\[PERSON_NAME] headshot-2 Medium.jpeg"
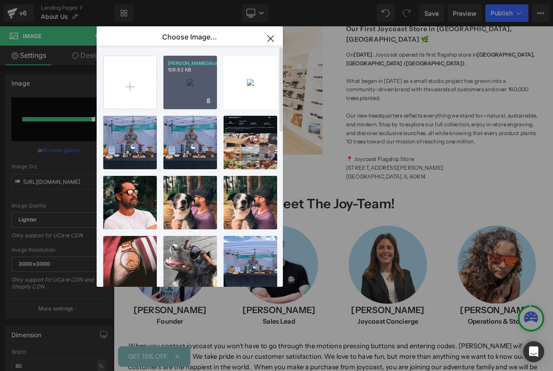
click at [185, 89] on div "[PERSON_NAME]dium.jpeg 109.92 KB" at bounding box center [190, 83] width 54 height 54
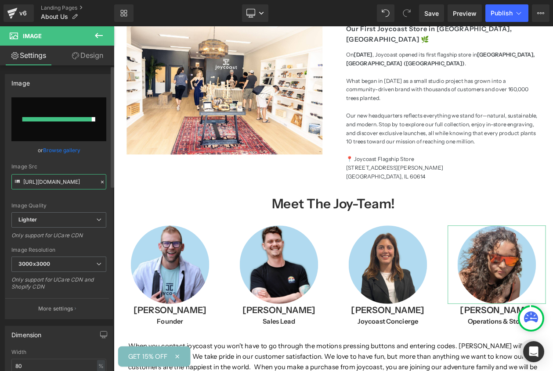
click at [72, 187] on input "[URL][DOMAIN_NAME]" at bounding box center [58, 181] width 95 height 15
click at [99, 183] on icon at bounding box center [102, 182] width 6 height 6
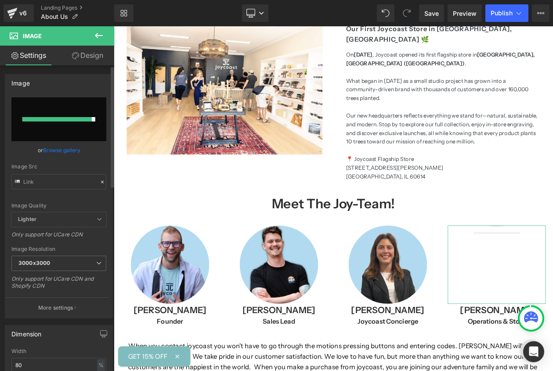
click at [54, 124] on input "file" at bounding box center [58, 119] width 95 height 44
type input "C:\fakepath\[PERSON_NAME] headshot-2 Medium.jpeg"
type input "[URL][DOMAIN_NAME][PERSON_NAME]"
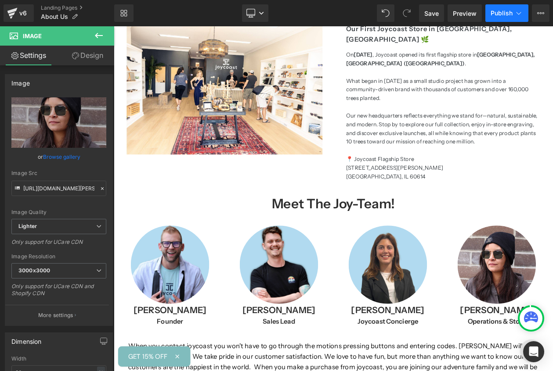
click at [499, 19] on button "Publish" at bounding box center [506, 13] width 43 height 18
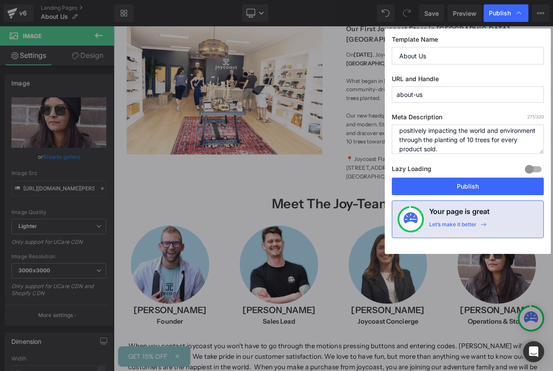
scroll to position [46, 0]
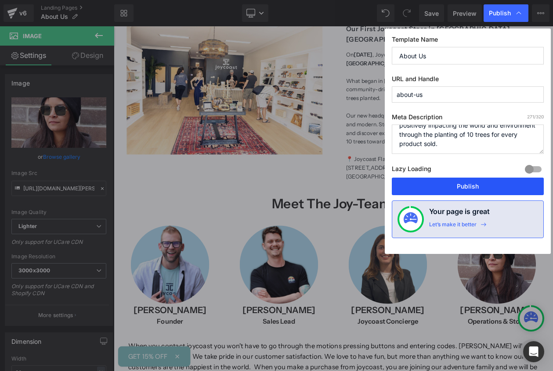
click at [473, 188] on button "Publish" at bounding box center [468, 187] width 152 height 18
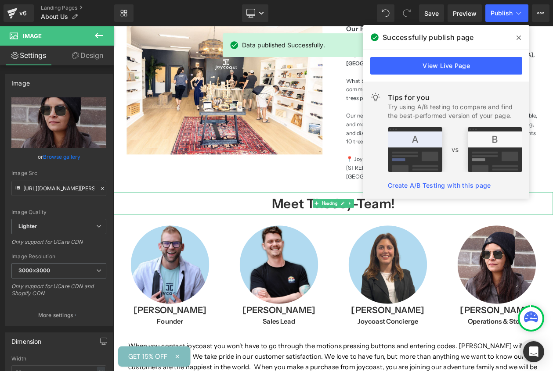
click at [353, 231] on b "Meet The Joy-Team!" at bounding box center [379, 240] width 149 height 19
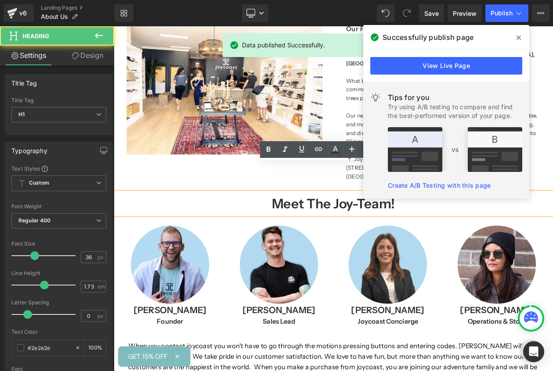
click at [396, 130] on div "On [DATE] , Joycoast opened its first flagship store in [GEOGRAPHIC_DATA], [GEO…" at bounding box center [511, 131] width 233 height 165
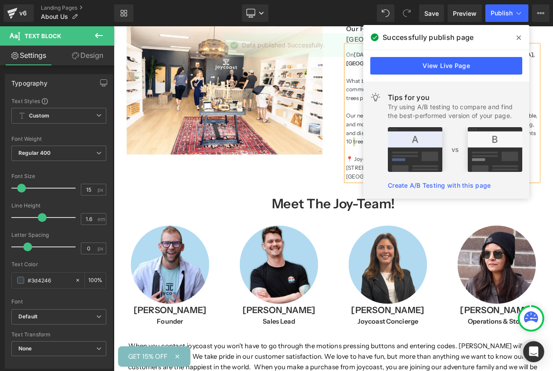
click at [518, 33] on span at bounding box center [519, 38] width 14 height 14
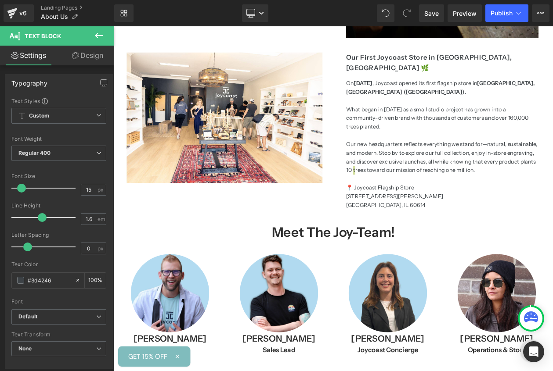
scroll to position [959, 0]
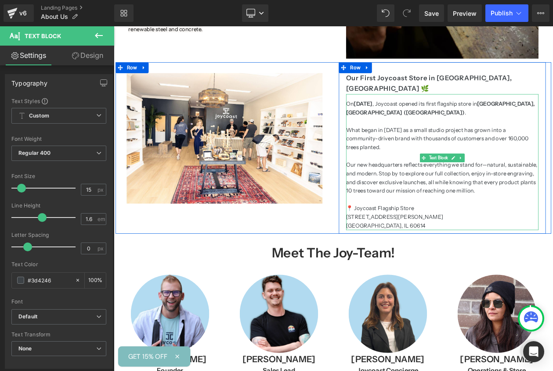
click at [483, 189] on p "Our new headquarters reflects everything we stand for—natural, sustainable, and…" at bounding box center [511, 210] width 233 height 42
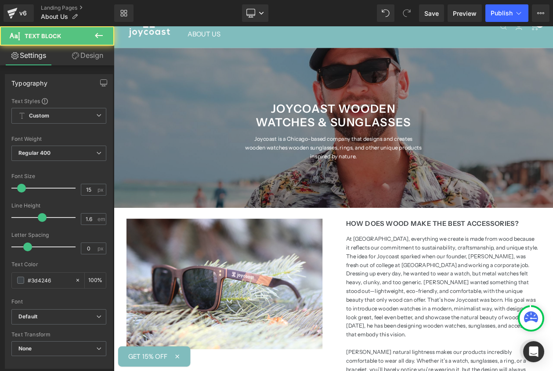
scroll to position [0, 0]
